Goal: Task Accomplishment & Management: Use online tool/utility

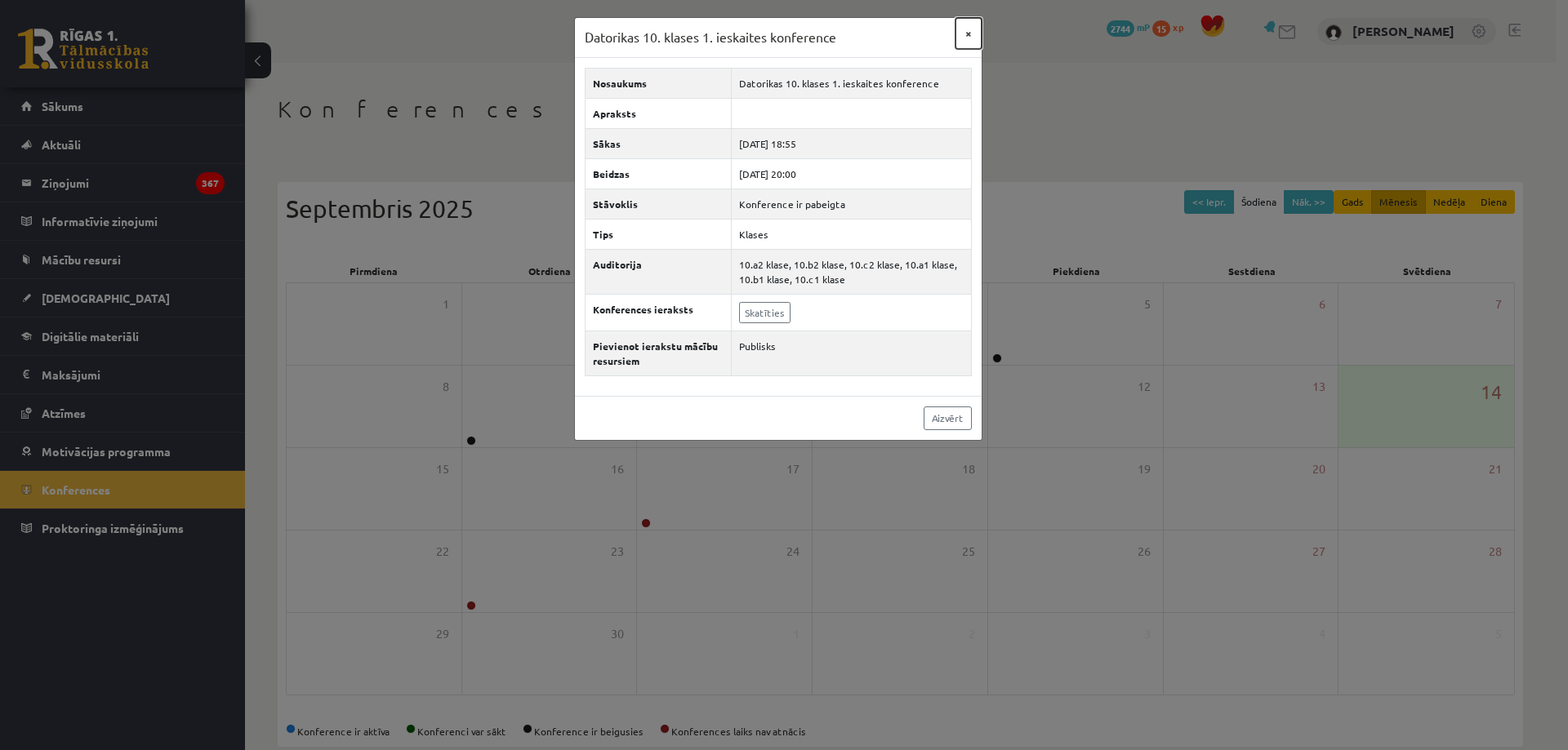
click at [965, 31] on button "×" at bounding box center [968, 33] width 26 height 31
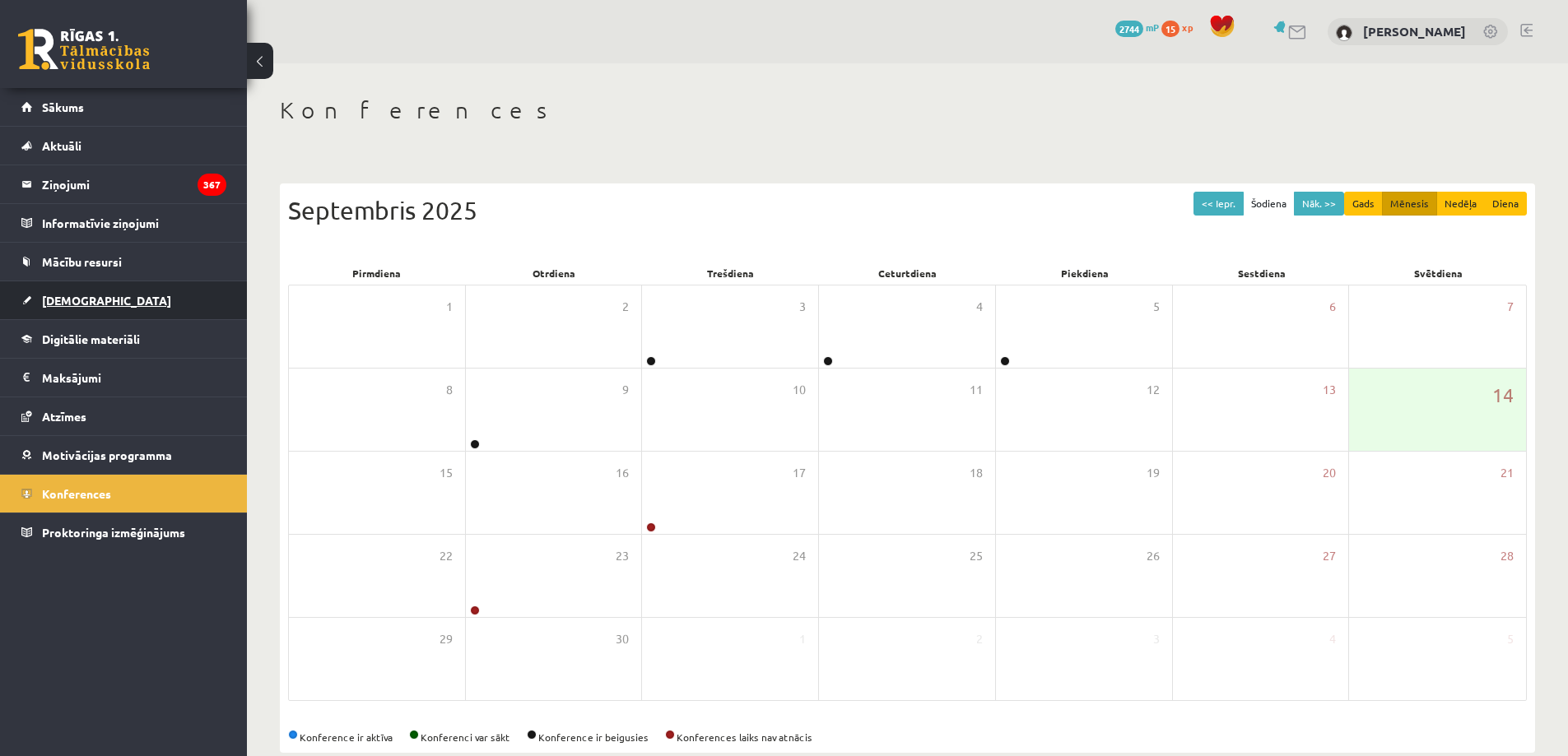
click at [83, 298] on span "[DEMOGRAPHIC_DATA]" at bounding box center [106, 300] width 129 height 15
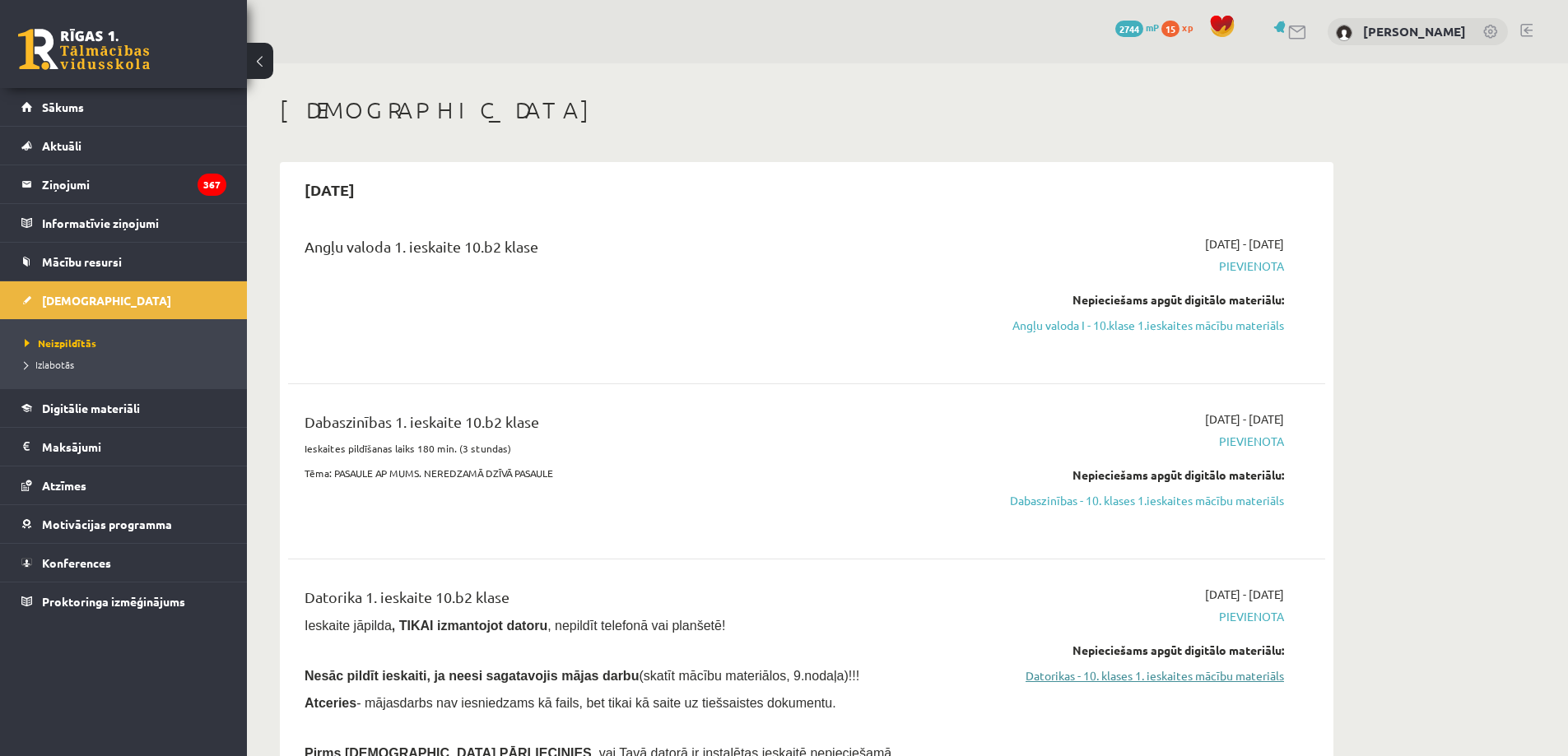
click at [1210, 671] on link "Datorikas - 10. klases 1. ieskaites mācību materiāls" at bounding box center [1129, 676] width 311 height 18
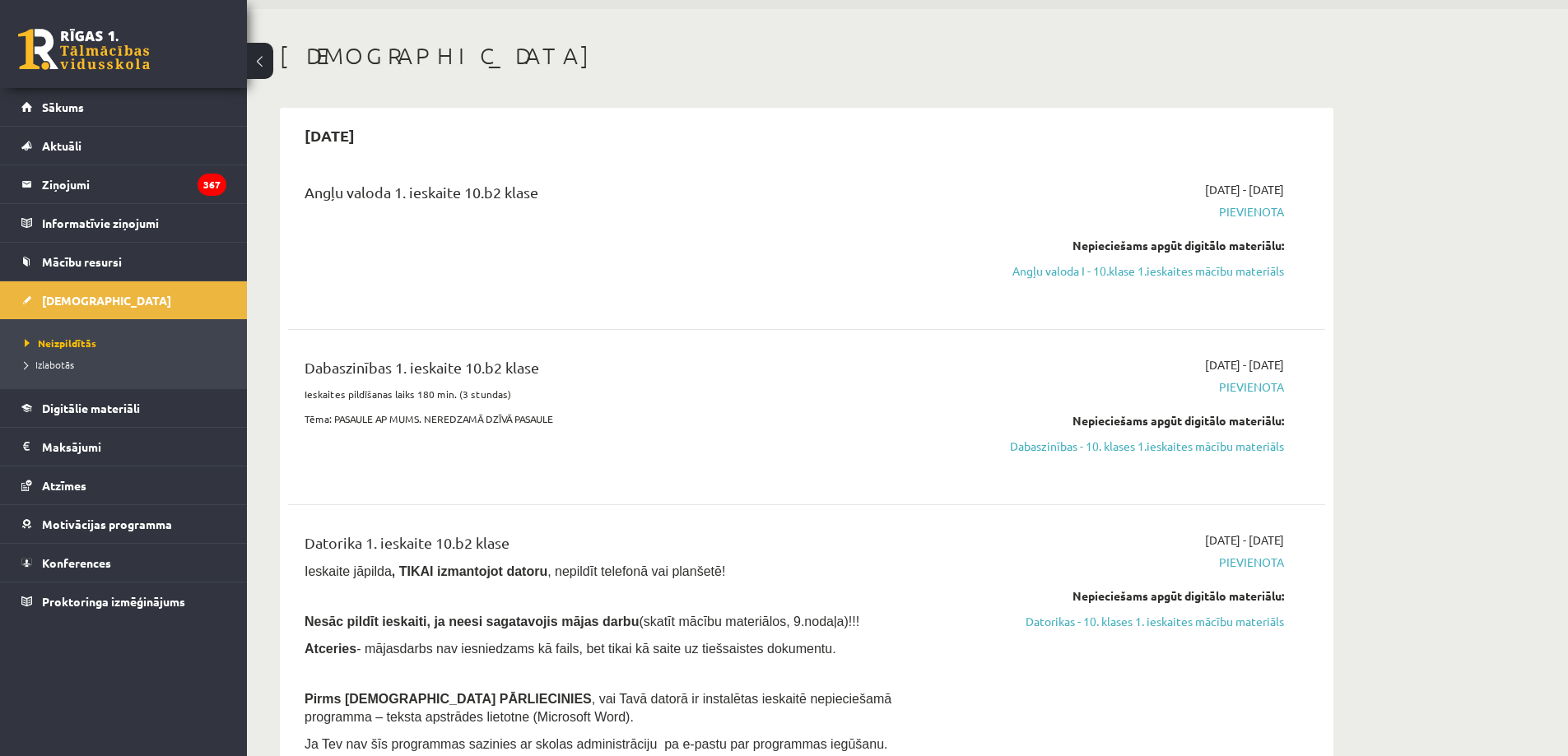
scroll to position [83, 0]
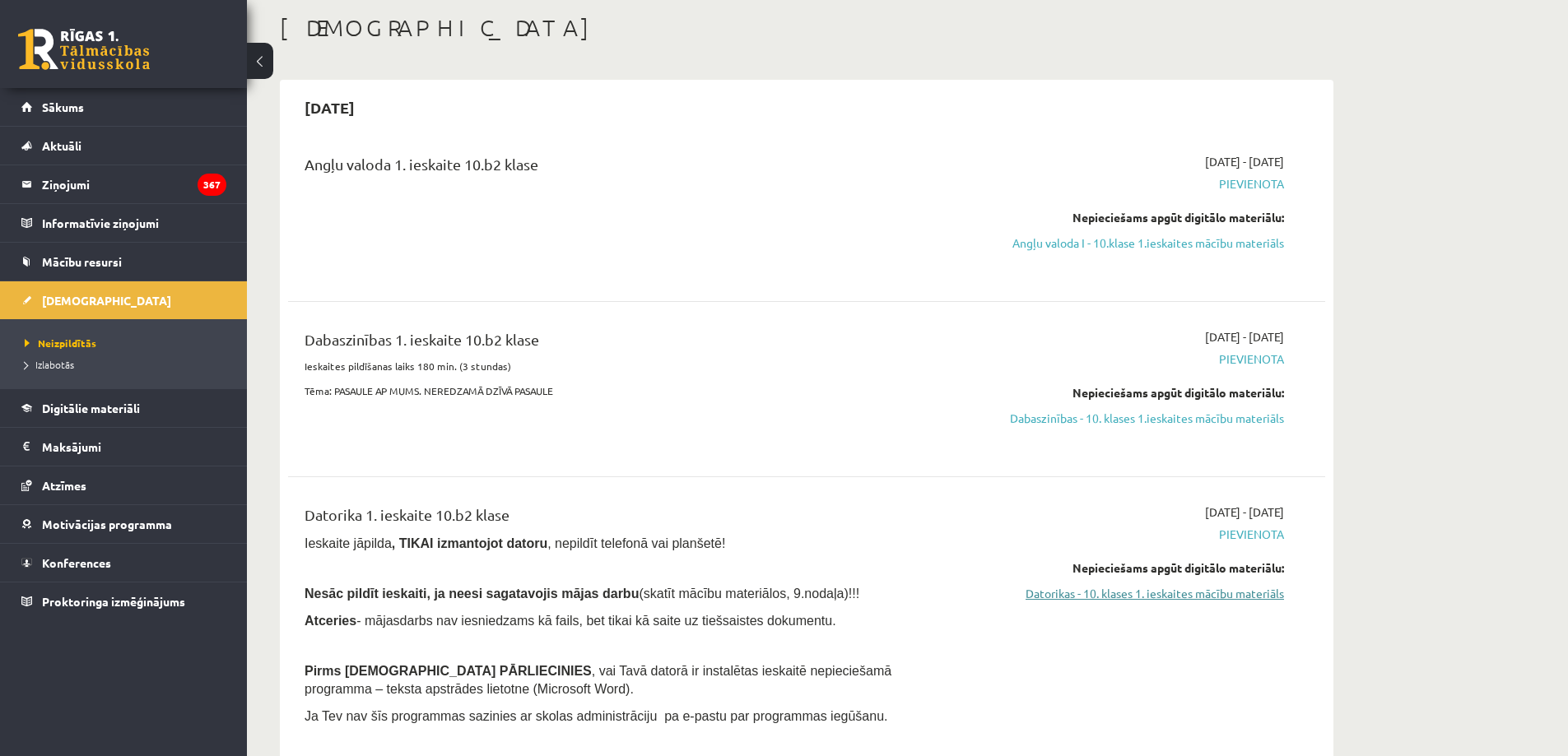
click at [1232, 598] on link "Datorikas - 10. klases 1. ieskaites mācību materiāls" at bounding box center [1129, 594] width 311 height 18
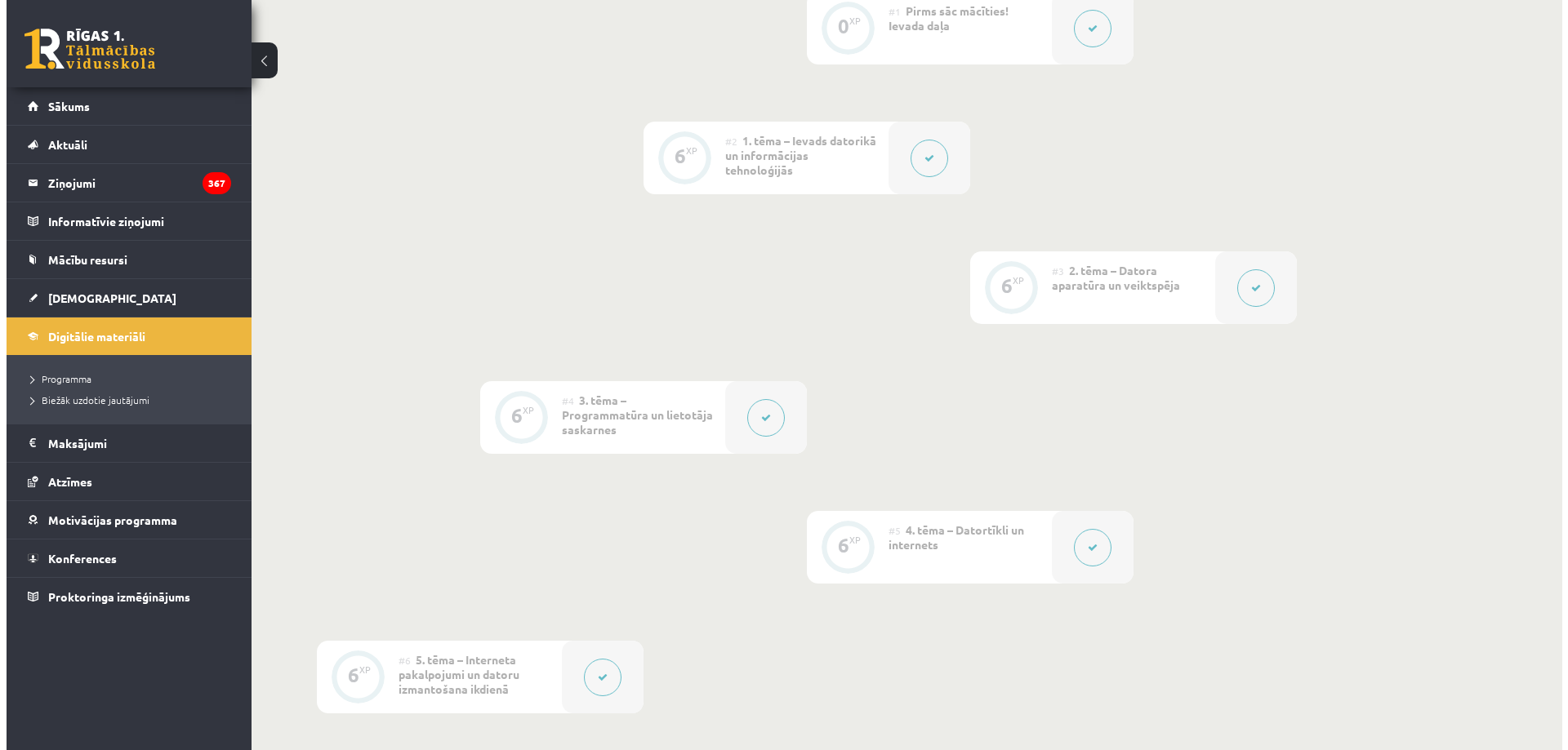
scroll to position [326, 0]
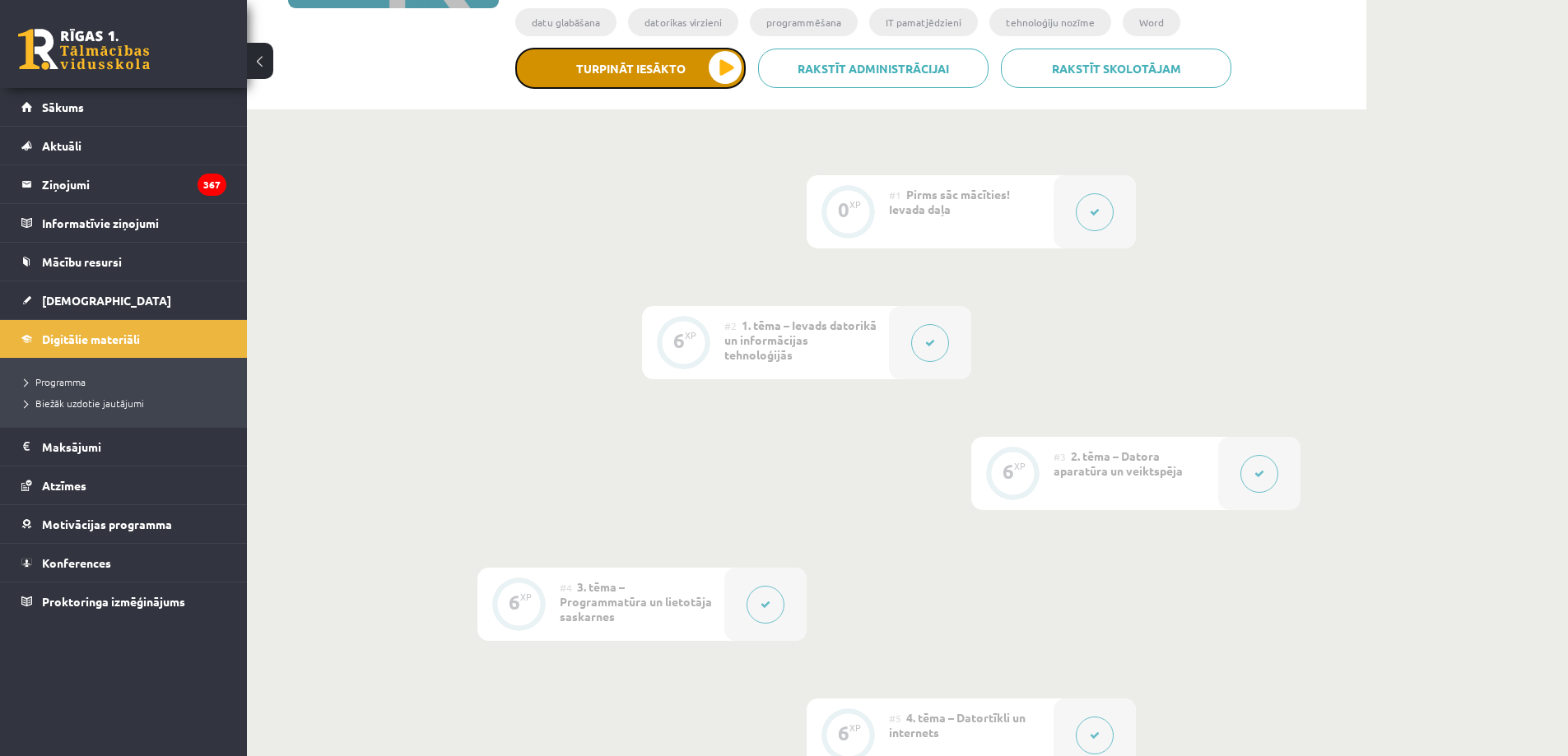
click at [616, 80] on button "Turpināt iesākto" at bounding box center [630, 69] width 230 height 41
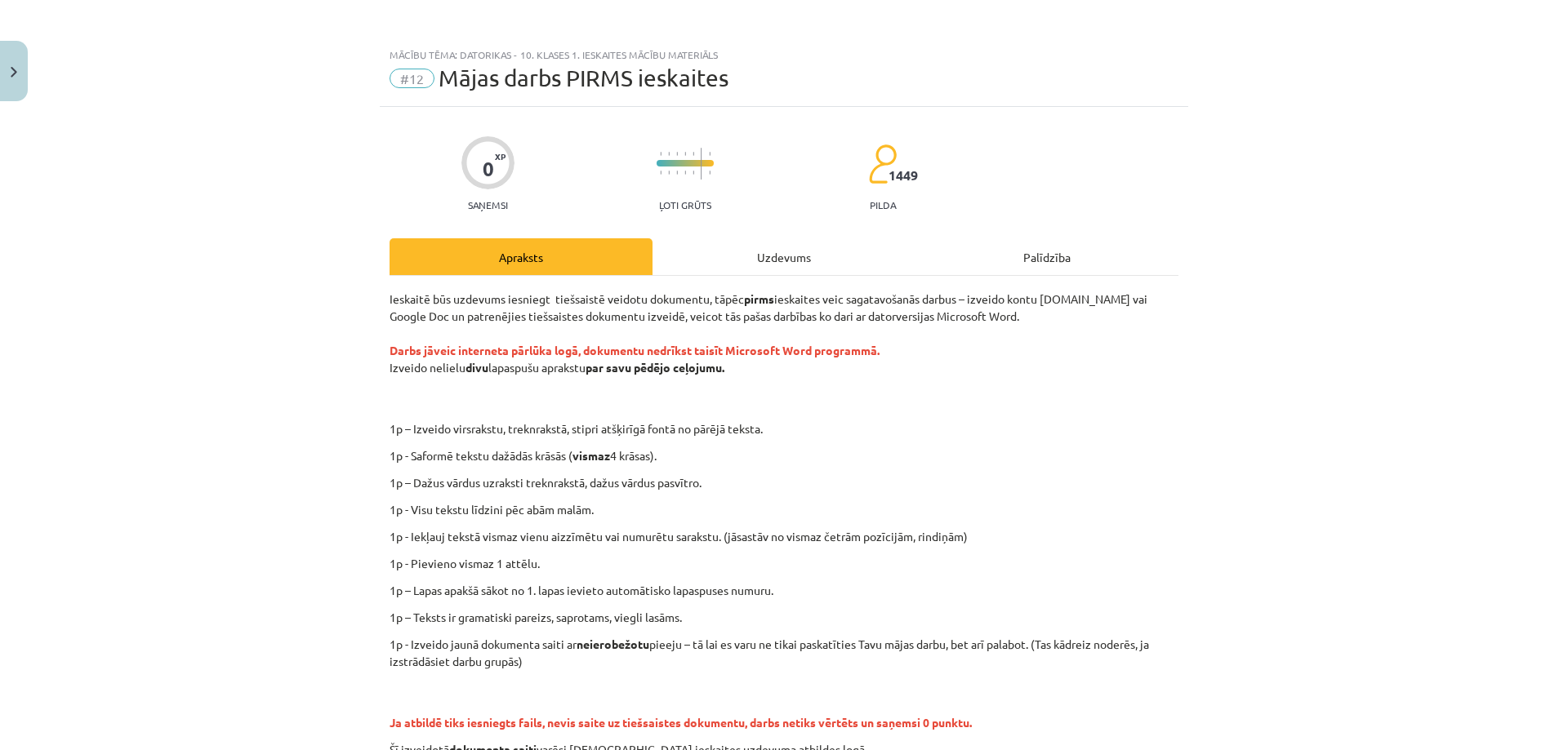
scroll to position [0, 0]
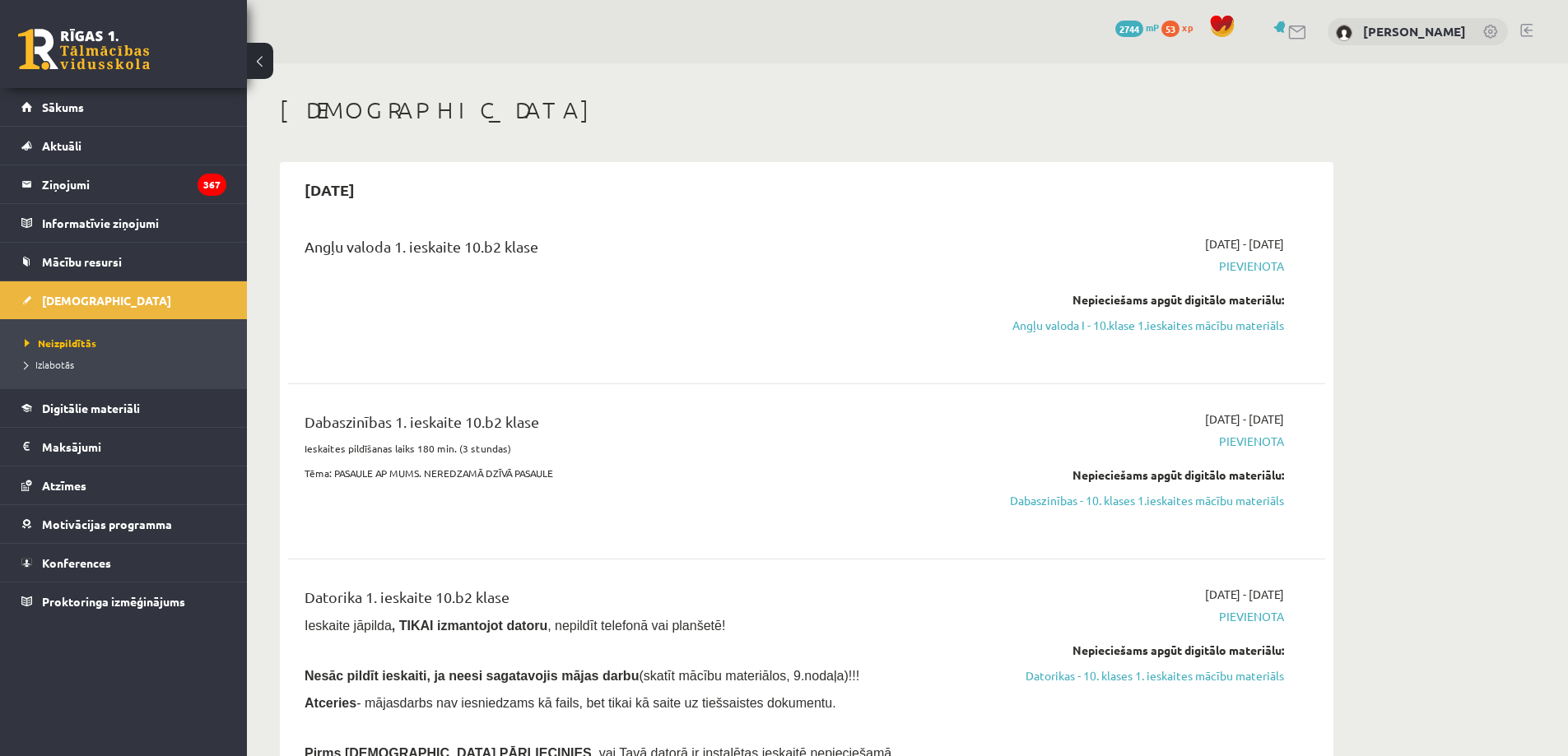
click at [1525, 28] on link at bounding box center [1526, 29] width 13 height 13
